Goal: Information Seeking & Learning: Learn about a topic

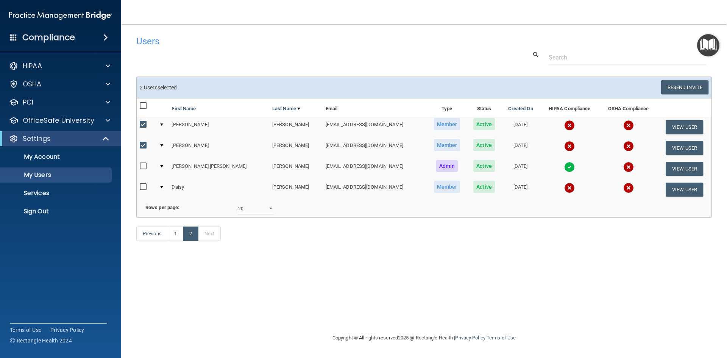
select select "20"
click at [63, 177] on p "My Users" at bounding box center [56, 175] width 103 height 8
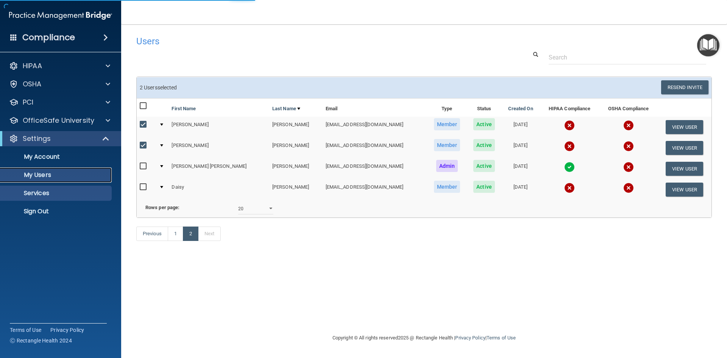
select select "20"
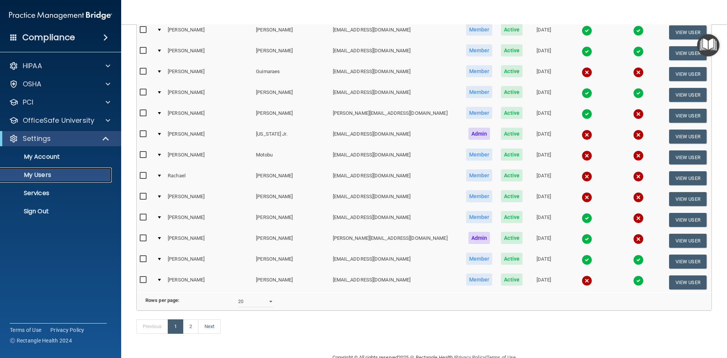
scroll to position [265, 0]
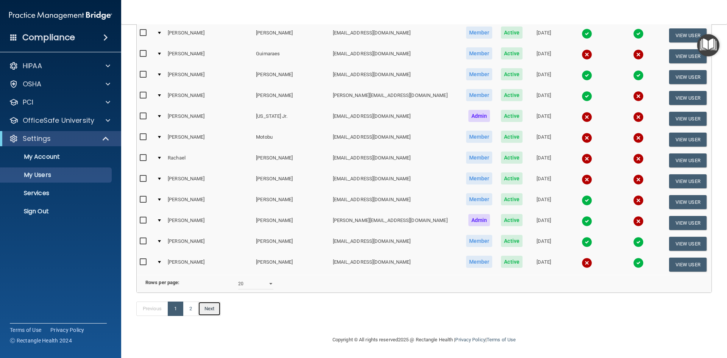
click at [212, 312] on link "Next" at bounding box center [209, 308] width 23 height 14
select select "20"
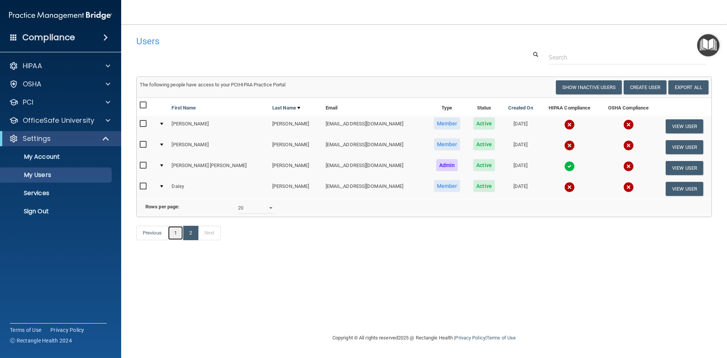
click at [177, 240] on link "1" at bounding box center [176, 233] width 16 height 14
select select "20"
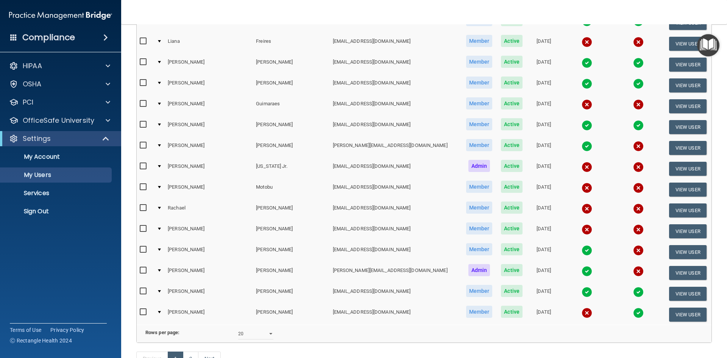
scroll to position [227, 0]
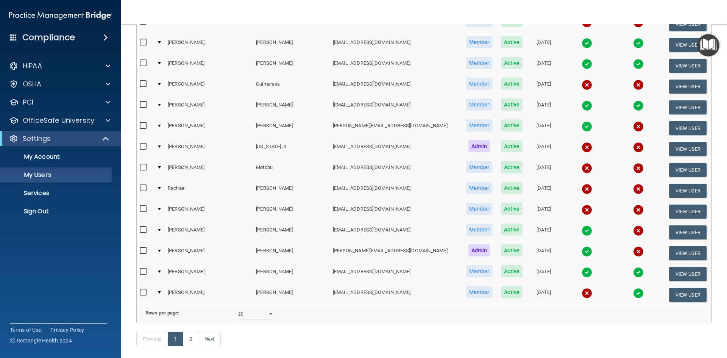
click at [143, 209] on input "checkbox" at bounding box center [144, 209] width 9 height 6
checkbox input "true"
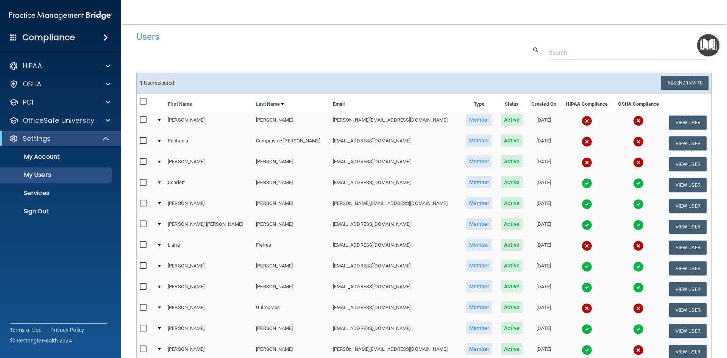
scroll to position [0, 0]
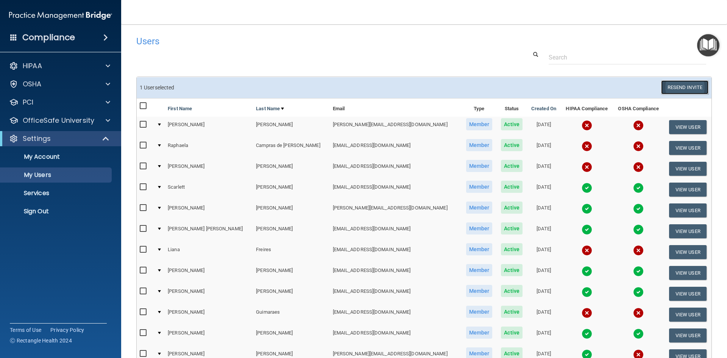
click at [681, 89] on button "Resend Invite" at bounding box center [684, 87] width 47 height 14
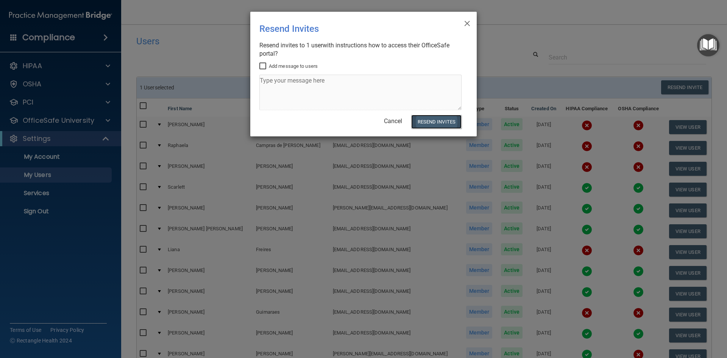
click at [439, 120] on button "Resend Invites" at bounding box center [436, 122] width 50 height 14
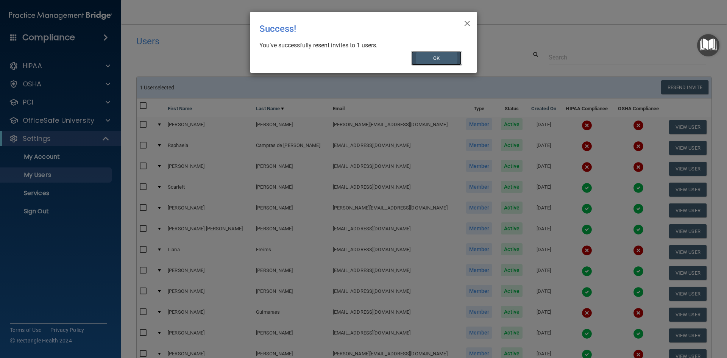
click at [455, 54] on button "OK" at bounding box center [436, 58] width 51 height 14
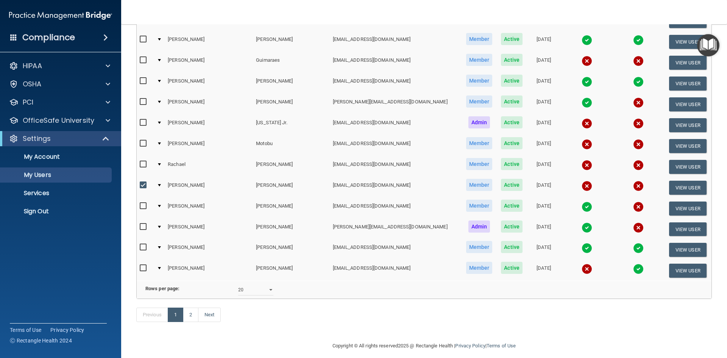
scroll to position [265, 0]
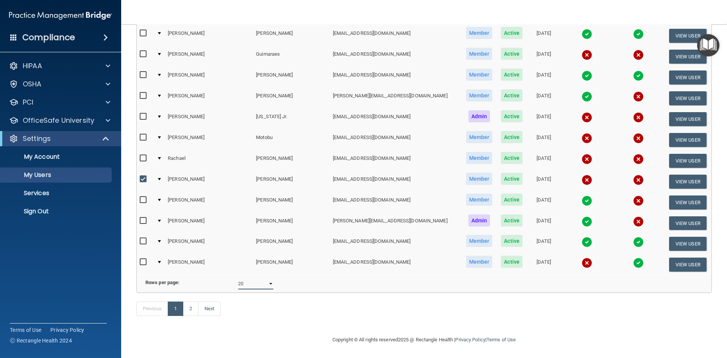
click at [270, 282] on select "10 20 30 40 all" at bounding box center [255, 283] width 35 height 11
click at [189, 312] on link "2" at bounding box center [191, 308] width 16 height 14
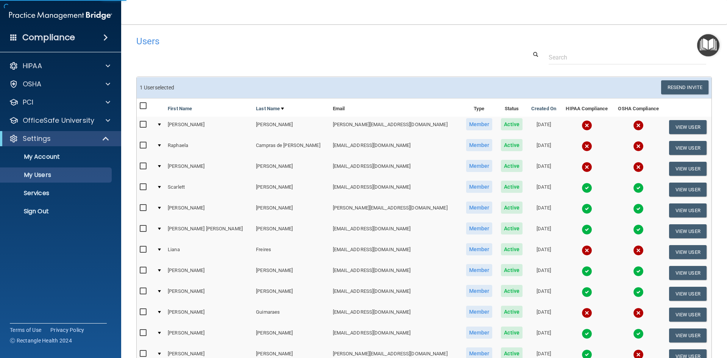
select select "20"
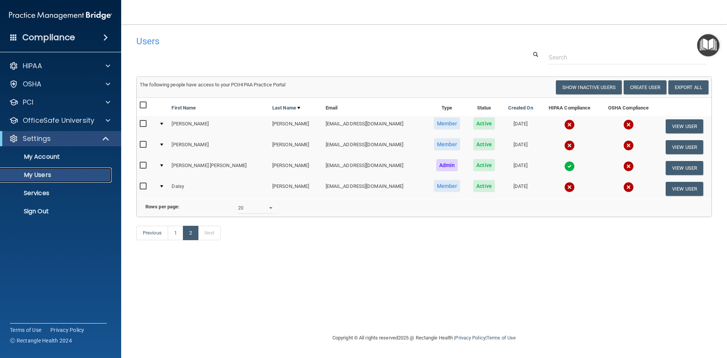
click at [73, 173] on p "My Users" at bounding box center [56, 175] width 103 height 8
select select "20"
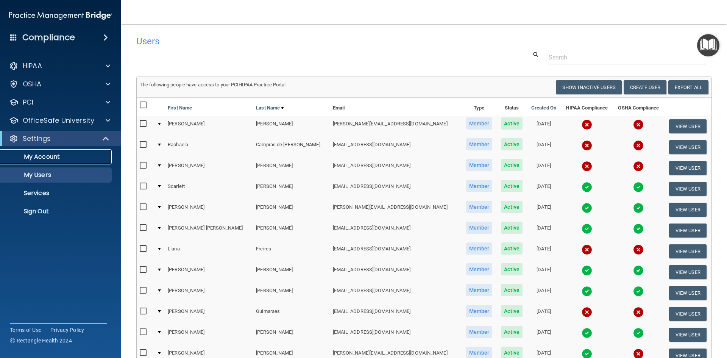
click at [52, 157] on p "My Account" at bounding box center [56, 157] width 103 height 8
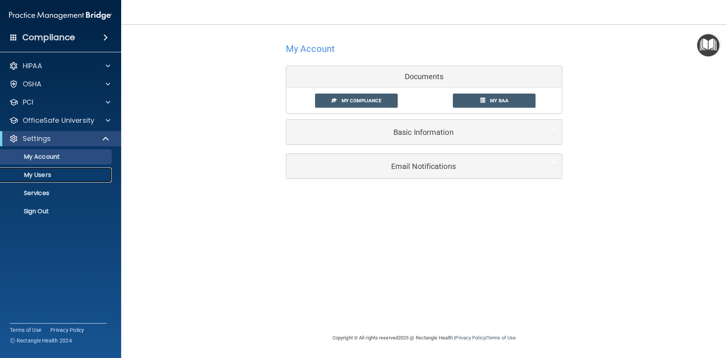
click at [45, 173] on p "My Users" at bounding box center [56, 175] width 103 height 8
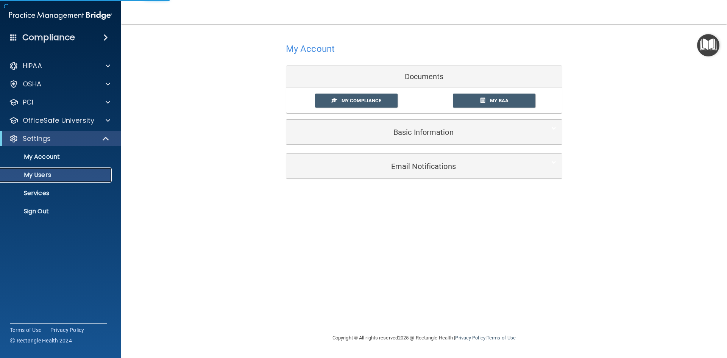
click at [47, 177] on p "My Users" at bounding box center [56, 175] width 103 height 8
select select "20"
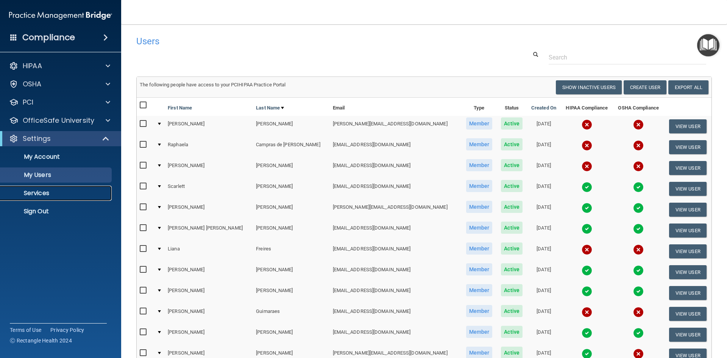
click at [44, 190] on p "Services" at bounding box center [56, 193] width 103 height 8
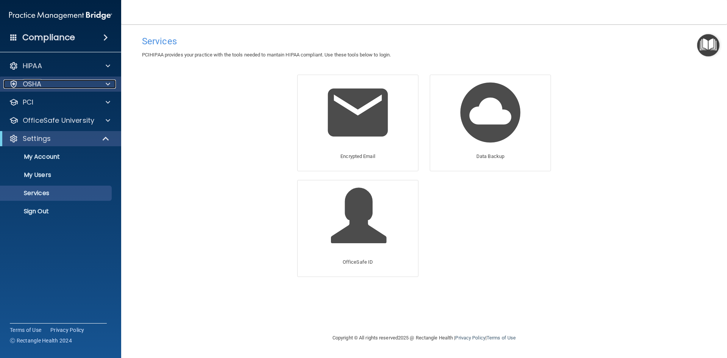
click at [104, 82] on div at bounding box center [106, 84] width 19 height 9
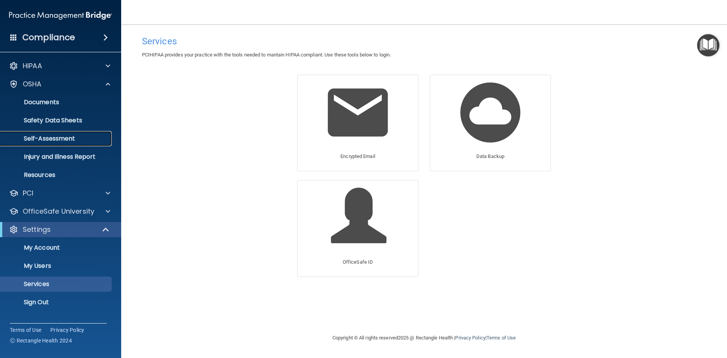
click at [79, 134] on link "Self-Assessment" at bounding box center [51, 138] width 119 height 15
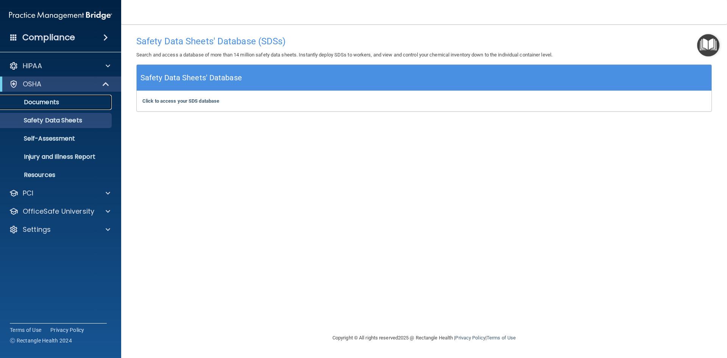
click at [58, 105] on p "Documents" at bounding box center [56, 102] width 103 height 8
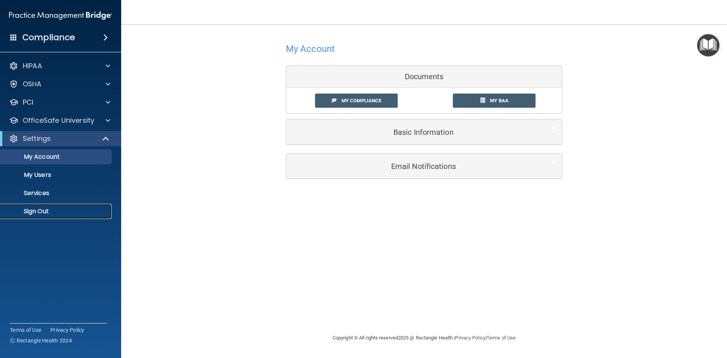
click at [53, 209] on p "Sign Out" at bounding box center [56, 211] width 103 height 8
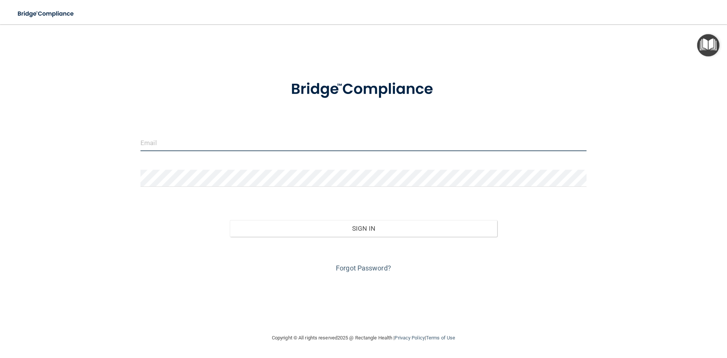
type input "[EMAIL_ADDRESS][DOMAIN_NAME]"
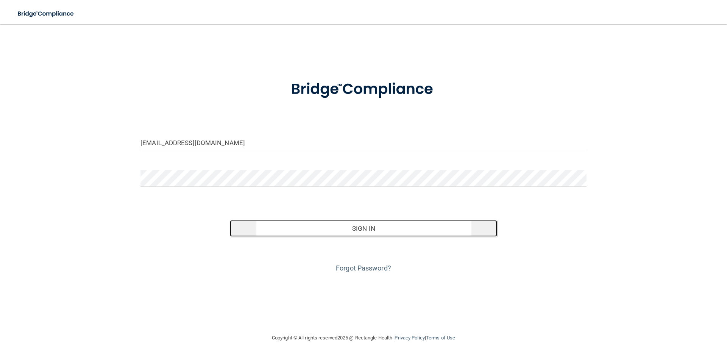
click at [398, 229] on button "Sign In" at bounding box center [364, 228] width 268 height 17
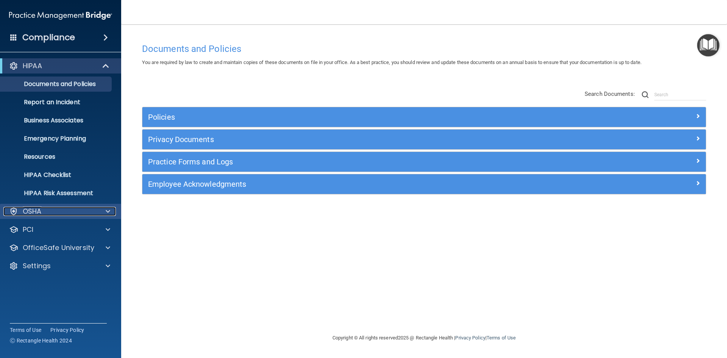
click at [102, 208] on div at bounding box center [106, 211] width 19 height 9
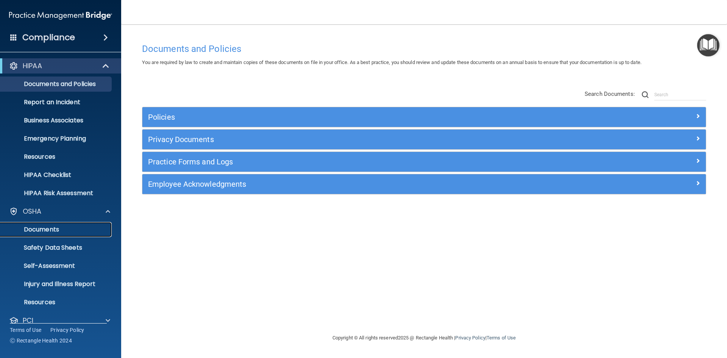
click at [86, 230] on p "Documents" at bounding box center [56, 230] width 103 height 8
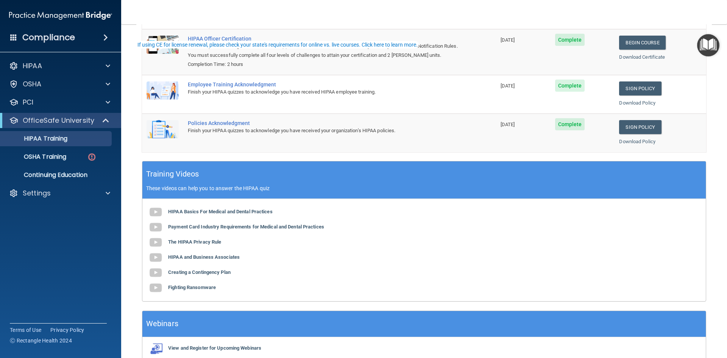
scroll to position [29, 0]
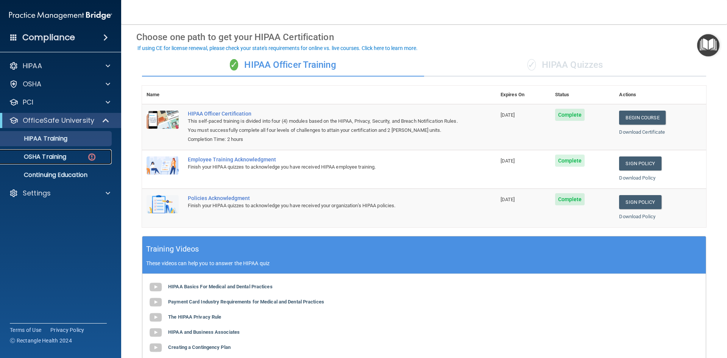
click at [55, 157] on p "OSHA Training" at bounding box center [35, 157] width 61 height 8
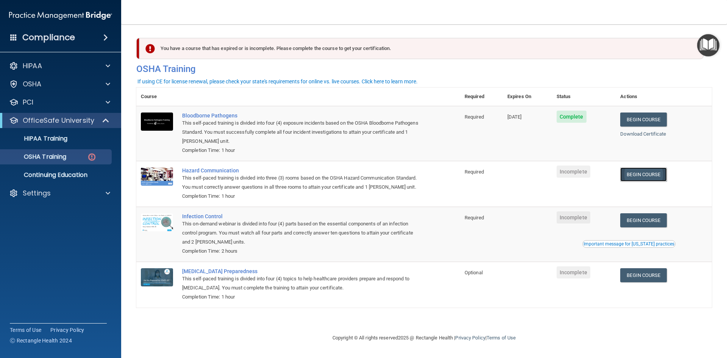
click at [648, 171] on link "Begin Course" at bounding box center [643, 174] width 46 height 14
click at [636, 174] on link "Begin Course" at bounding box center [643, 174] width 46 height 14
click at [655, 174] on link "Begin Course" at bounding box center [643, 174] width 46 height 14
click at [228, 171] on div "Hazard Communication" at bounding box center [302, 170] width 240 height 6
click at [584, 172] on span "Incomplete" at bounding box center [574, 171] width 34 height 12
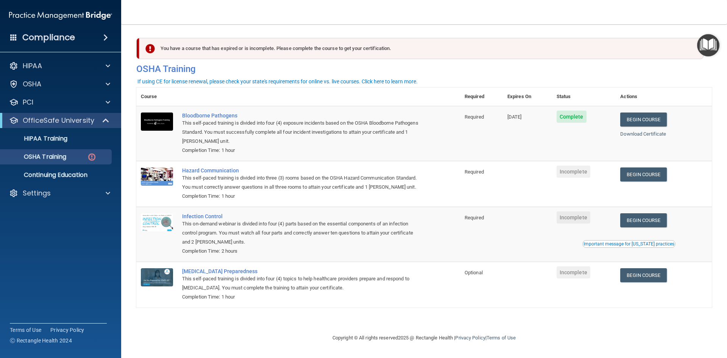
click at [469, 172] on span "Required" at bounding box center [474, 172] width 19 height 6
click at [204, 214] on div "Infection Control" at bounding box center [302, 216] width 240 height 6
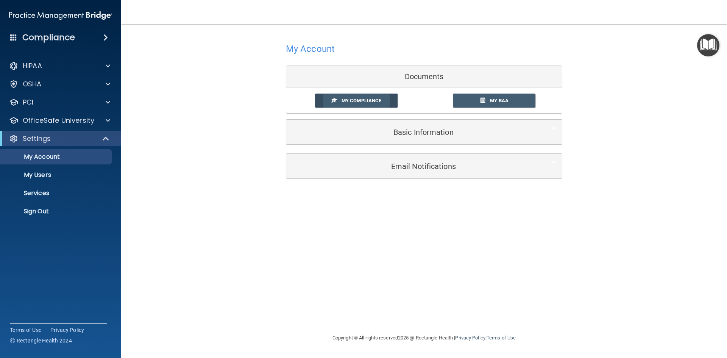
click at [382, 96] on link "My Compliance" at bounding box center [356, 101] width 83 height 14
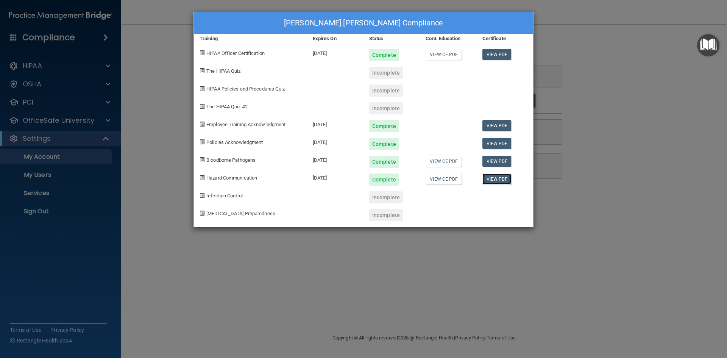
click at [497, 180] on link "View PDF" at bounding box center [496, 178] width 29 height 11
click at [506, 122] on link "View PDF" at bounding box center [496, 125] width 29 height 11
click at [503, 176] on link "View PDF" at bounding box center [496, 178] width 29 height 11
click at [408, 264] on div "Ana Claudia Torres De Oliveria's Compliance Training Expires On Status Cont. Ed…" at bounding box center [363, 179] width 727 height 358
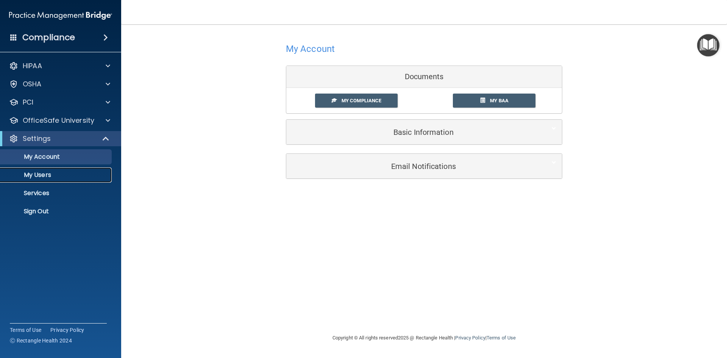
click at [72, 172] on p "My Users" at bounding box center [56, 175] width 103 height 8
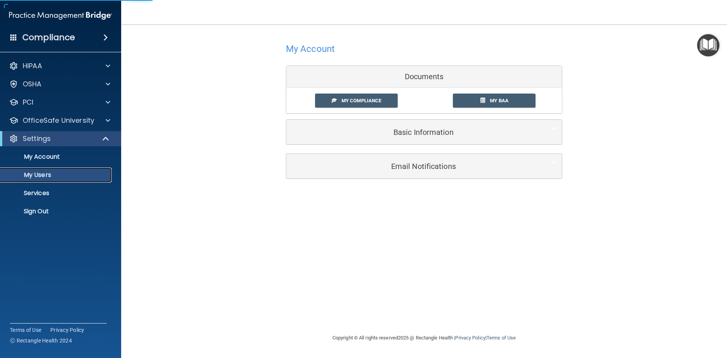
click at [99, 175] on p "My Users" at bounding box center [56, 175] width 103 height 8
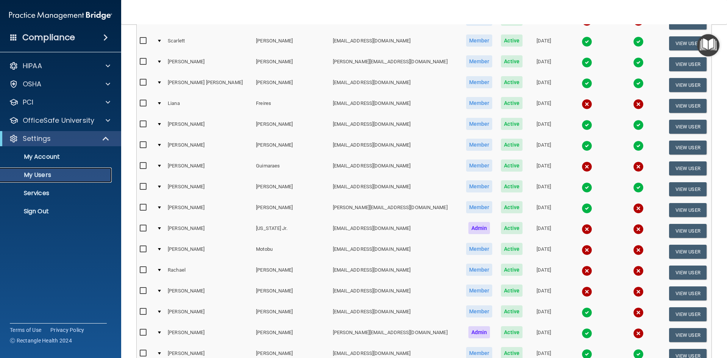
scroll to position [231, 0]
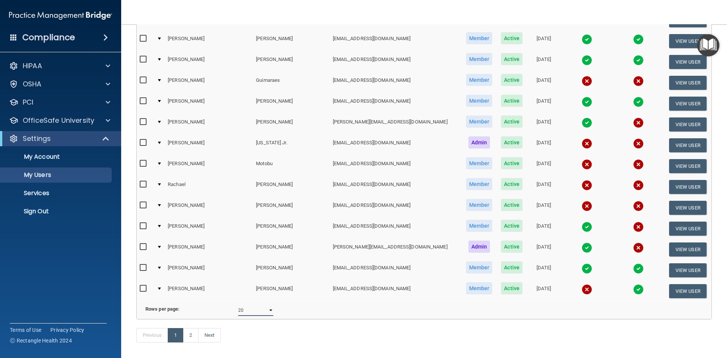
click at [267, 316] on select "10 20 30 40 all" at bounding box center [255, 309] width 35 height 11
select select "30"
click at [238, 310] on select "10 20 30 40 all" at bounding box center [255, 309] width 35 height 11
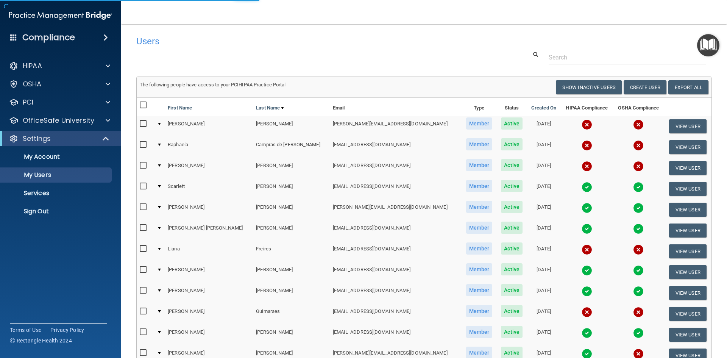
select select "30"
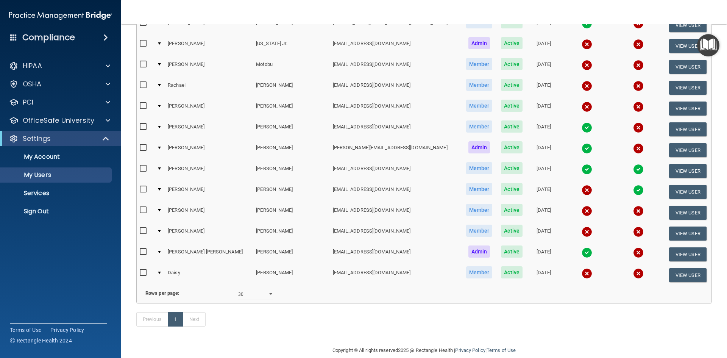
scroll to position [341, 0]
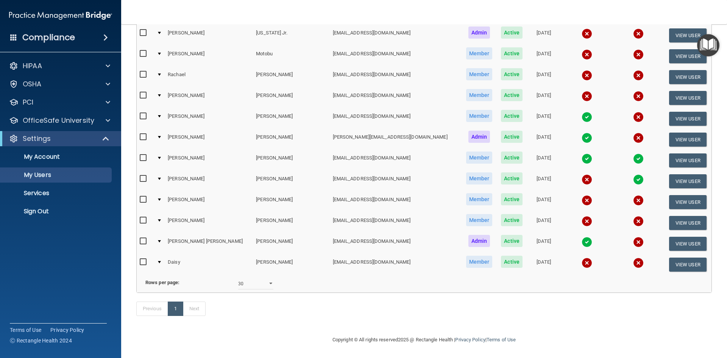
click at [633, 241] on img at bounding box center [638, 242] width 11 height 11
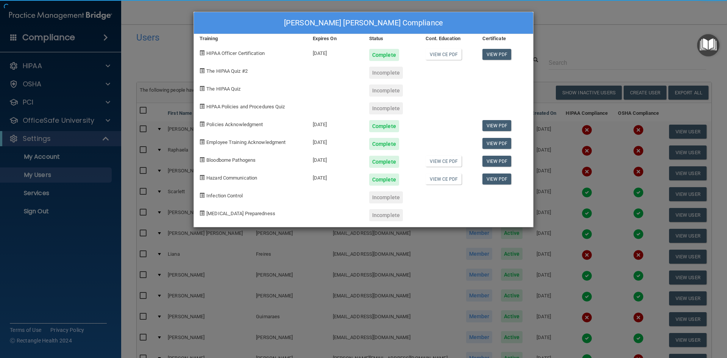
scroll to position [0, 0]
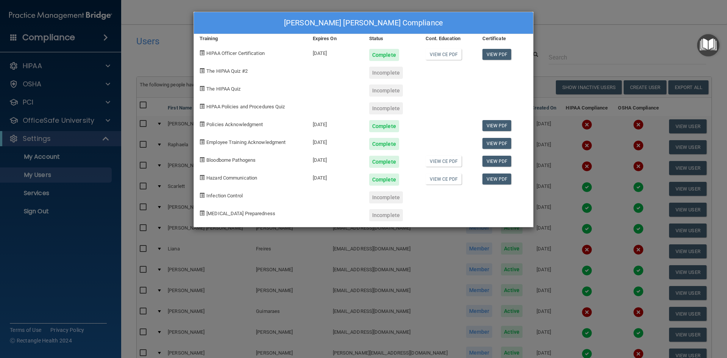
click at [583, 23] on div "Ana Claudia Torres De Oliveria's Compliance Training Expires On Status Cont. Ed…" at bounding box center [363, 179] width 727 height 358
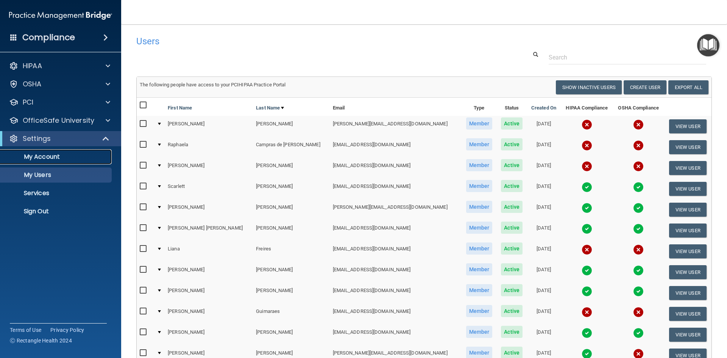
click at [60, 157] on p "My Account" at bounding box center [56, 157] width 103 height 8
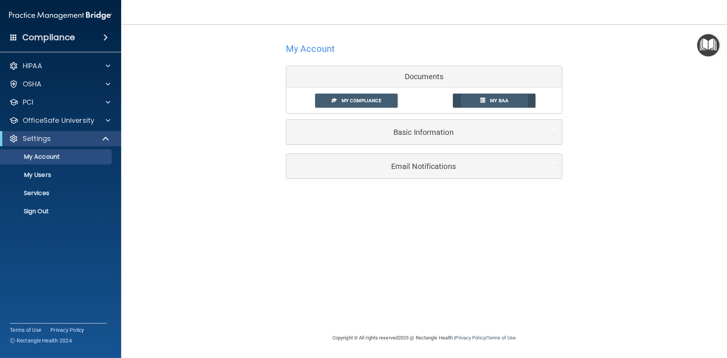
click at [505, 100] on span "My BAA" at bounding box center [499, 101] width 19 height 6
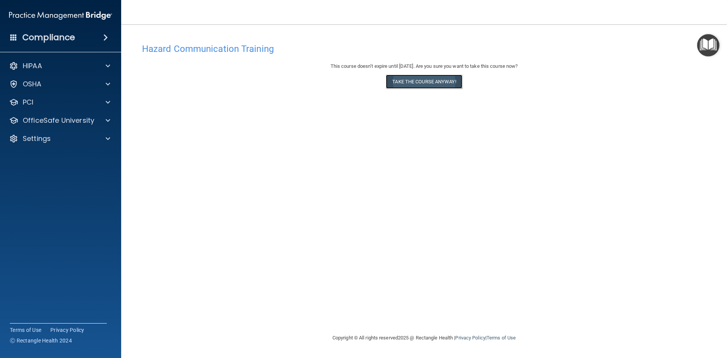
click at [438, 82] on button "Take the course anyway!" at bounding box center [424, 82] width 76 height 14
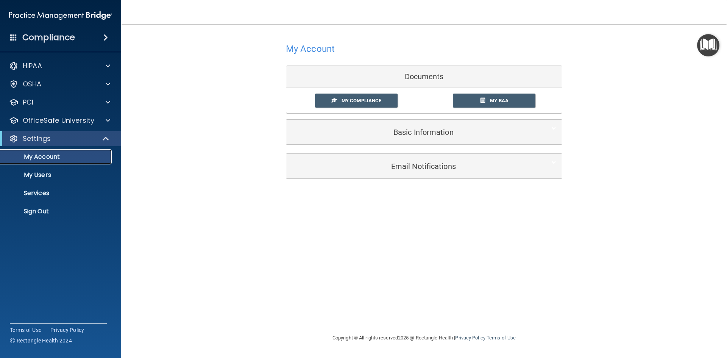
click at [65, 156] on p "My Account" at bounding box center [56, 157] width 103 height 8
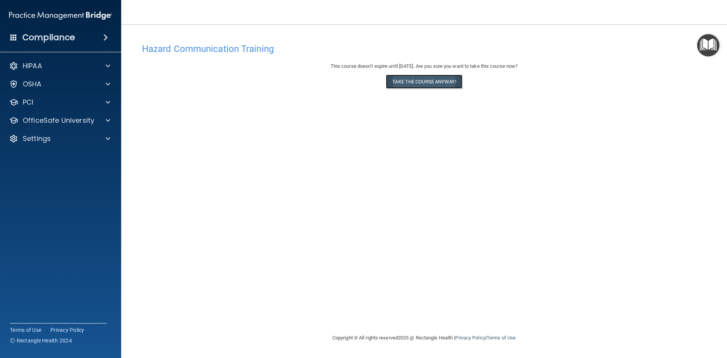
click at [452, 81] on button "Take the course anyway!" at bounding box center [424, 82] width 76 height 14
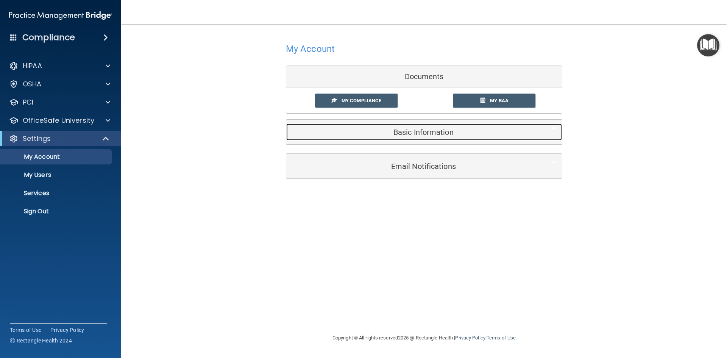
click at [479, 130] on h5 "Basic Information" at bounding box center [412, 132] width 241 height 8
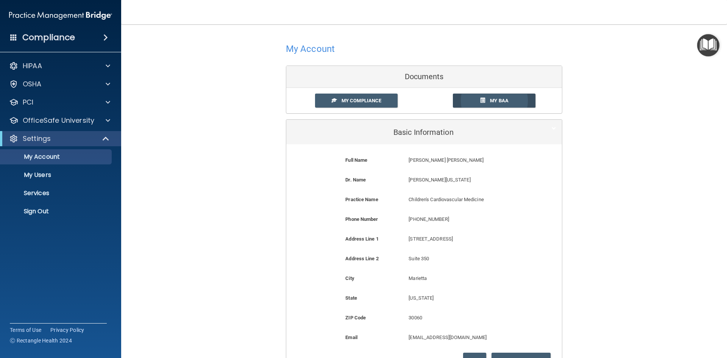
click at [511, 108] on link "My BAA" at bounding box center [494, 101] width 83 height 14
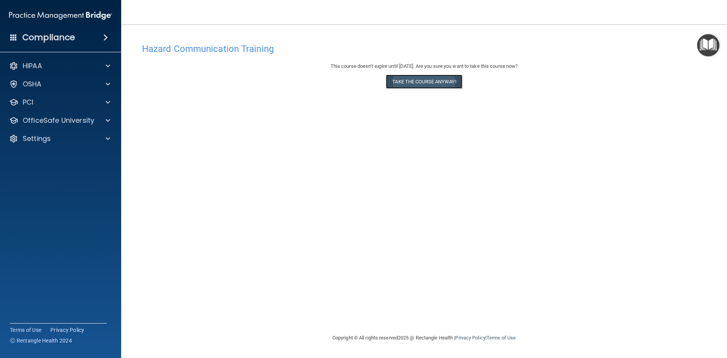
click at [447, 79] on button "Take the course anyway!" at bounding box center [424, 82] width 76 height 14
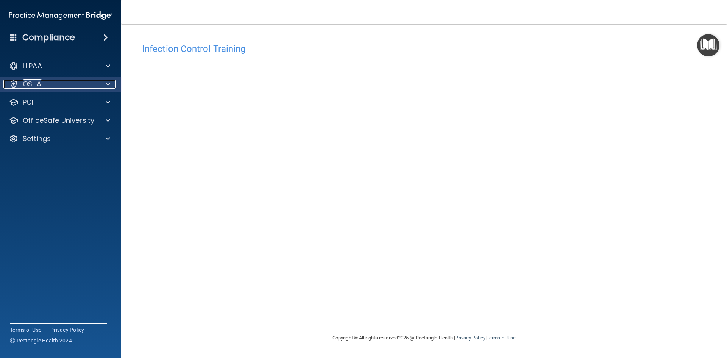
click at [107, 81] on span at bounding box center [108, 84] width 5 height 9
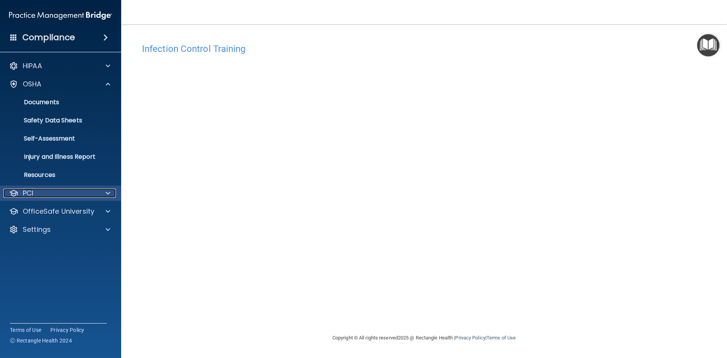
click at [108, 192] on span at bounding box center [108, 193] width 5 height 9
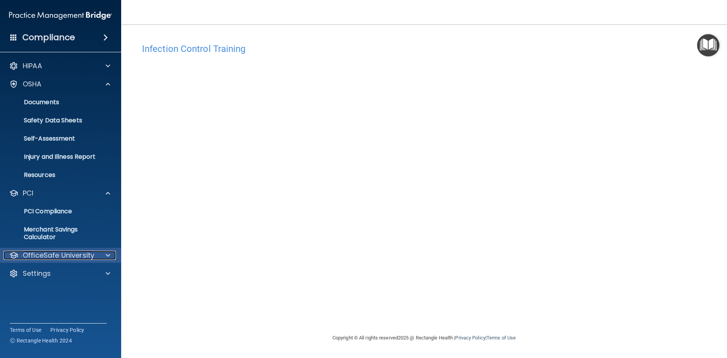
click at [114, 259] on div at bounding box center [106, 255] width 19 height 9
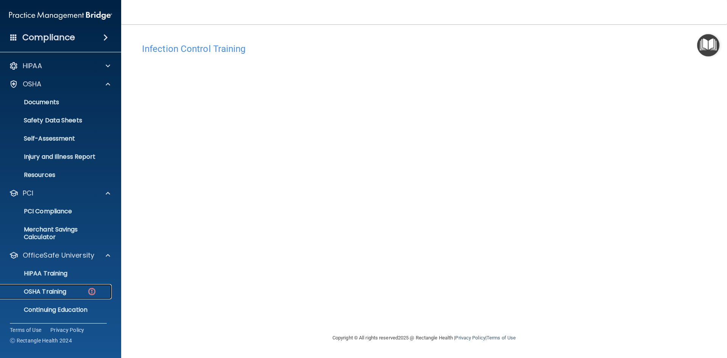
click at [46, 292] on p "OSHA Training" at bounding box center [35, 292] width 61 height 8
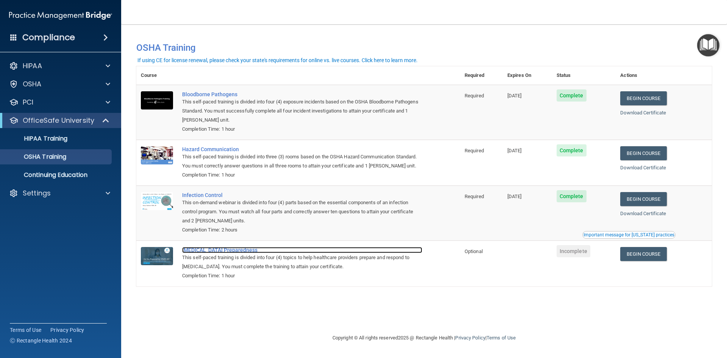
click at [202, 249] on div "[MEDICAL_DATA] Preparedness" at bounding box center [302, 250] width 240 height 6
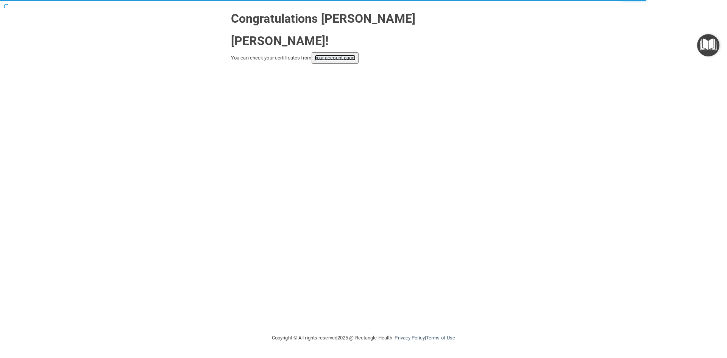
click at [340, 55] on link "your account page!" at bounding box center [335, 58] width 41 height 6
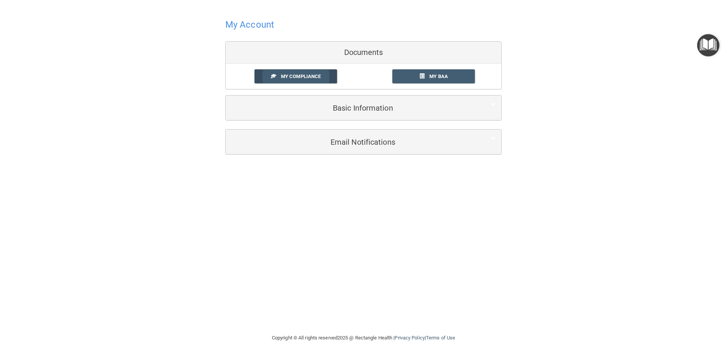
click at [327, 78] on link "My Compliance" at bounding box center [295, 76] width 83 height 14
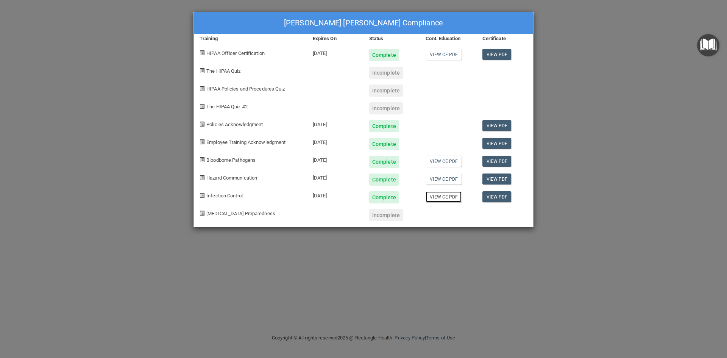
click at [448, 196] on link "View CE PDF" at bounding box center [444, 196] width 36 height 11
click at [445, 195] on link "View CE PDF" at bounding box center [444, 196] width 36 height 11
click at [237, 213] on span "[MEDICAL_DATA] Preparedness" at bounding box center [240, 214] width 69 height 6
click at [206, 212] on span "[MEDICAL_DATA] Preparedness" at bounding box center [240, 214] width 69 height 6
click at [390, 212] on div "Incomplete" at bounding box center [386, 215] width 34 height 12
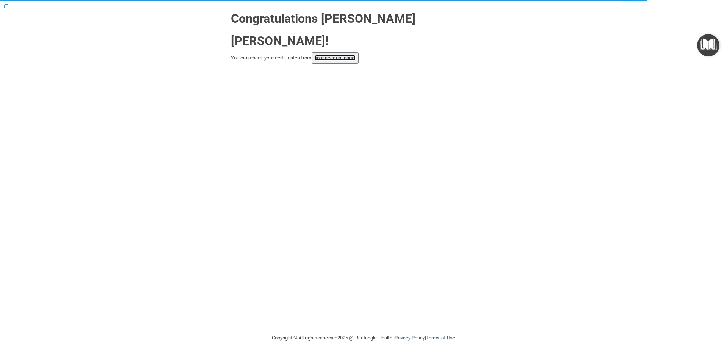
click at [352, 55] on link "your account page!" at bounding box center [335, 58] width 41 height 6
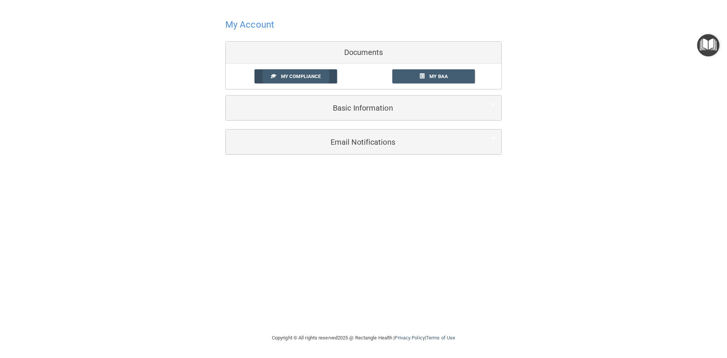
click at [325, 77] on link "My Compliance" at bounding box center [295, 76] width 83 height 14
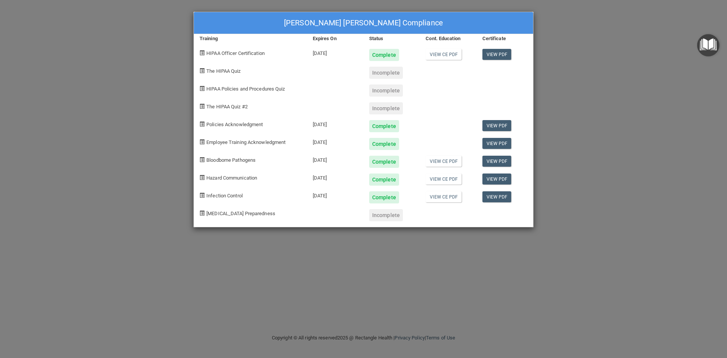
click at [586, 95] on div "[PERSON_NAME] [PERSON_NAME] Compliance Training Expires On Status Cont. Educati…" at bounding box center [363, 179] width 727 height 358
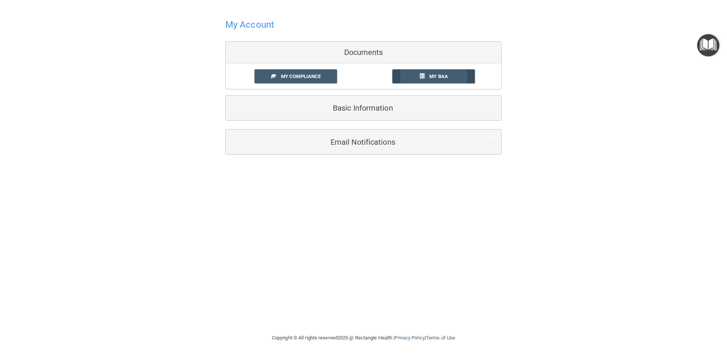
click at [443, 71] on link "My BAA" at bounding box center [433, 76] width 83 height 14
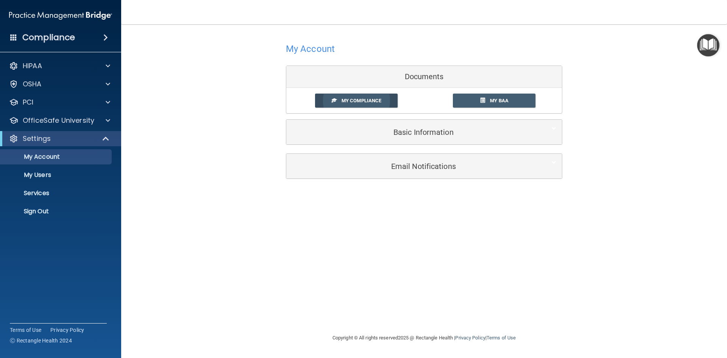
click at [373, 98] on span "My Compliance" at bounding box center [362, 101] width 40 height 6
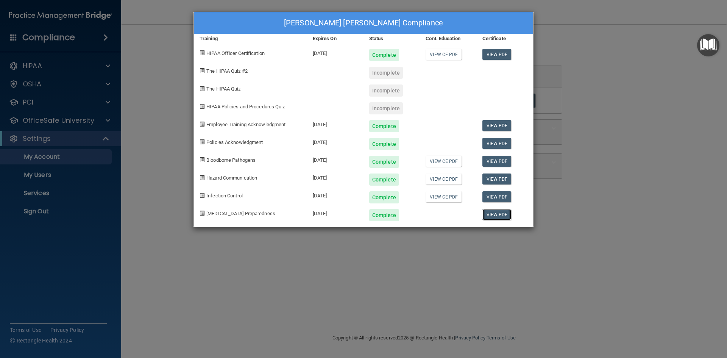
click at [495, 214] on link "View PDF" at bounding box center [496, 214] width 29 height 11
click at [508, 276] on div "Ana Claudia Torres De Oliveria's Compliance Training Expires On Status Cont. Ed…" at bounding box center [363, 179] width 727 height 358
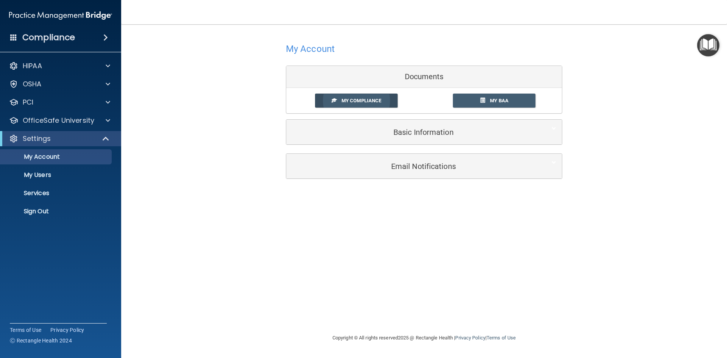
click at [364, 101] on span "My Compliance" at bounding box center [362, 101] width 40 height 6
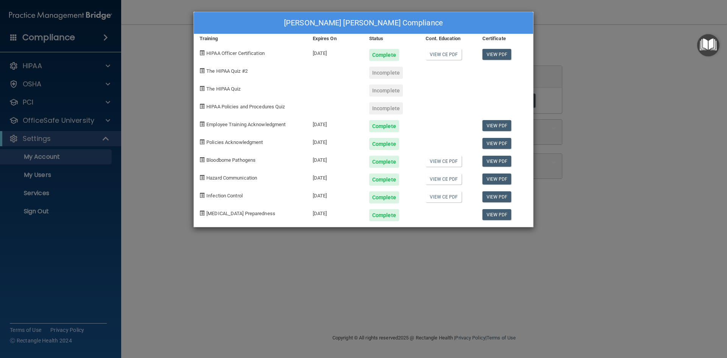
click at [585, 23] on div "Ana Claudia Torres De Oliveria's Compliance Training Expires On Status Cont. Ed…" at bounding box center [363, 179] width 727 height 358
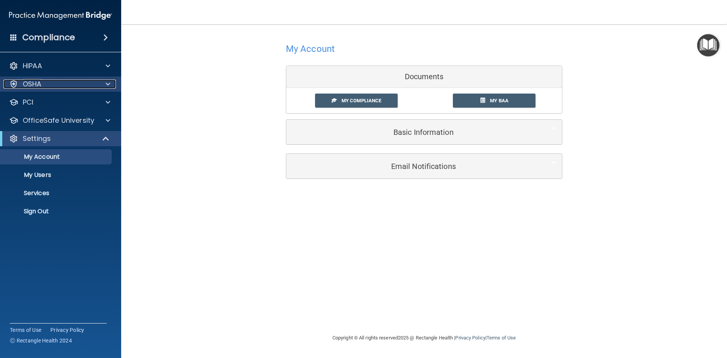
click at [26, 86] on p "OSHA" at bounding box center [32, 84] width 19 height 9
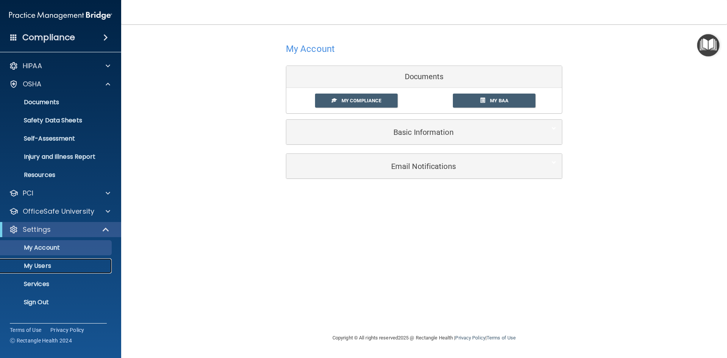
click at [64, 265] on p "My Users" at bounding box center [56, 266] width 103 height 8
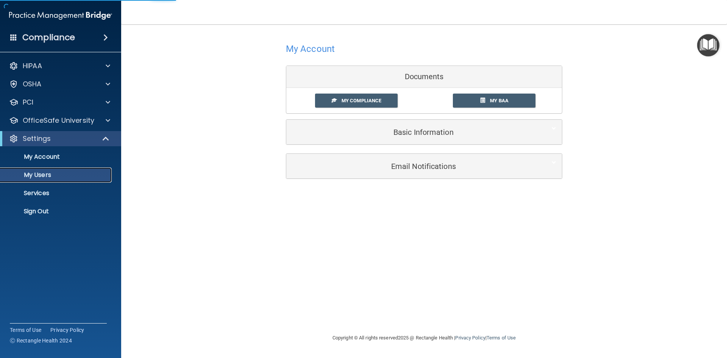
click at [59, 176] on p "My Users" at bounding box center [56, 175] width 103 height 8
select select "20"
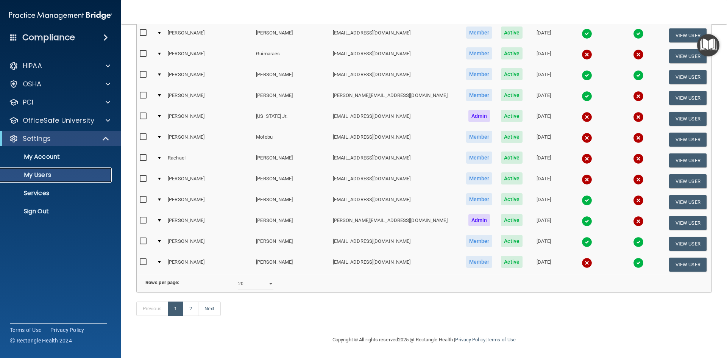
scroll to position [269, 0]
click at [193, 304] on link "2" at bounding box center [191, 308] width 16 height 14
select select "20"
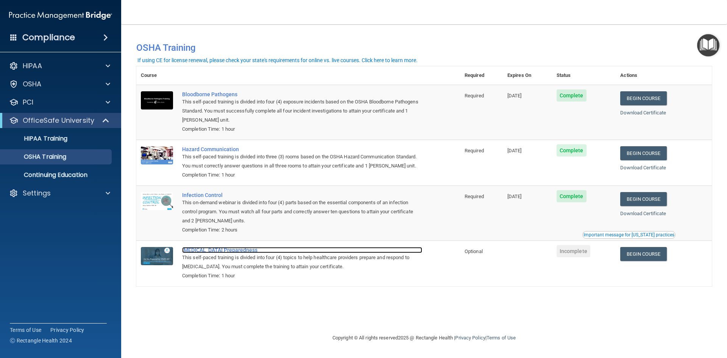
click at [225, 251] on div "[MEDICAL_DATA] Preparedness" at bounding box center [302, 250] width 240 height 6
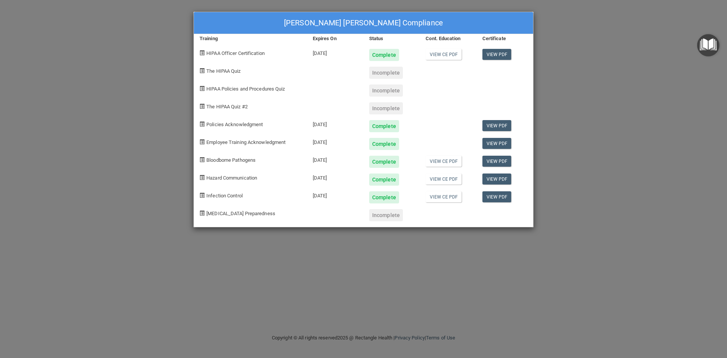
click at [247, 212] on span "[MEDICAL_DATA] Preparedness" at bounding box center [240, 214] width 69 height 6
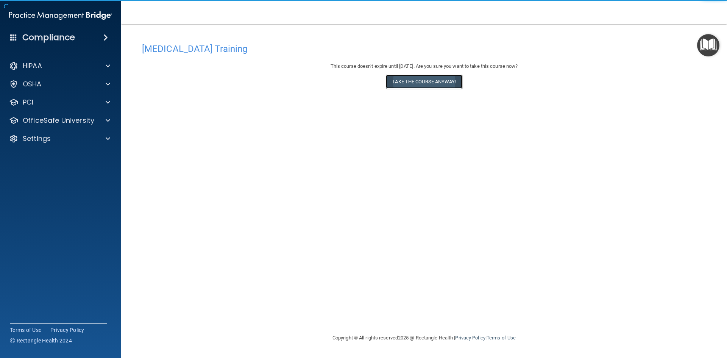
click at [431, 81] on button "Take the course anyway!" at bounding box center [424, 82] width 76 height 14
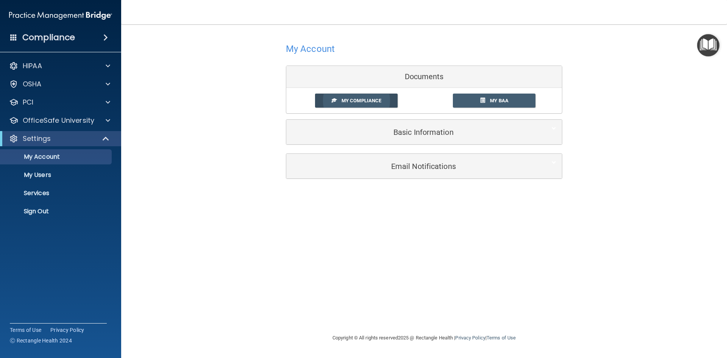
click at [360, 100] on span "My Compliance" at bounding box center [362, 101] width 40 height 6
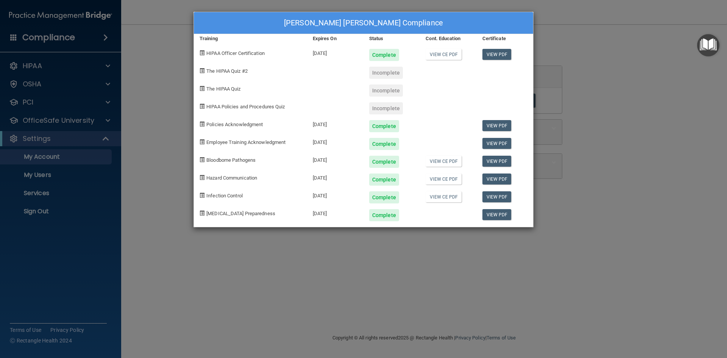
click at [613, 136] on div "Ana Claudia Torres De Oliveria's Compliance Training Expires On Status Cont. Ed…" at bounding box center [363, 179] width 727 height 358
